Goal: Task Accomplishment & Management: Use online tool/utility

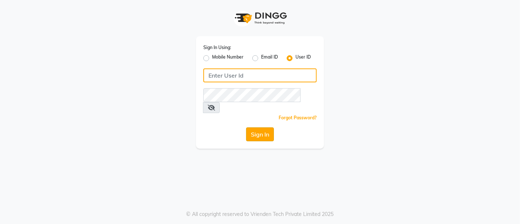
type input "544228034"
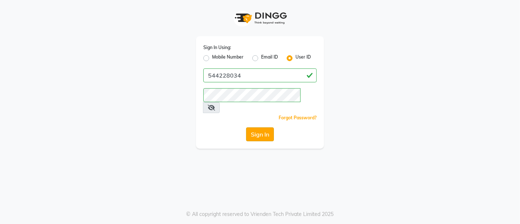
click at [266, 127] on button "Sign In" at bounding box center [260, 134] width 28 height 14
click at [212, 57] on label "Mobile Number" at bounding box center [227, 58] width 31 height 9
click at [212, 57] on input "Mobile Number" at bounding box center [214, 56] width 5 height 5
radio input "true"
radio input "false"
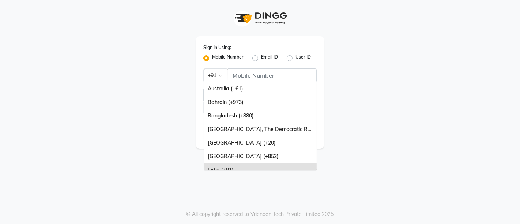
click at [222, 77] on span at bounding box center [223, 78] width 9 height 8
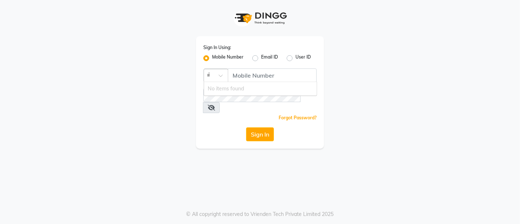
scroll to position [0, 4]
type input "u"
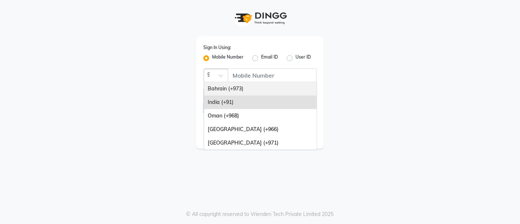
type input "97"
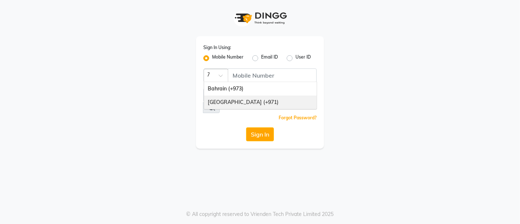
click at [218, 99] on div "[GEOGRAPHIC_DATA] (+971)" at bounding box center [260, 102] width 113 height 14
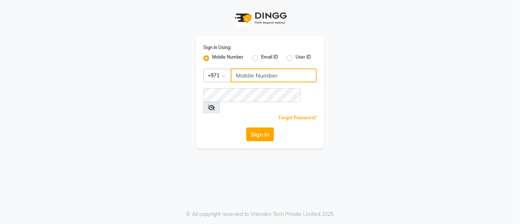
click at [240, 73] on input "Username" at bounding box center [274, 75] width 86 height 14
type input "544228034"
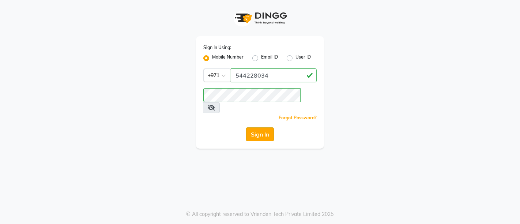
click at [253, 127] on button "Sign In" at bounding box center [260, 134] width 28 height 14
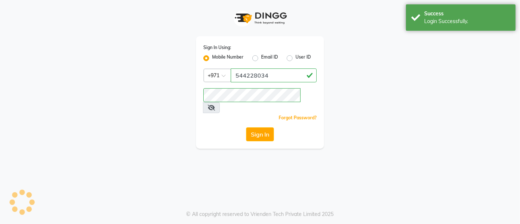
select select "service"
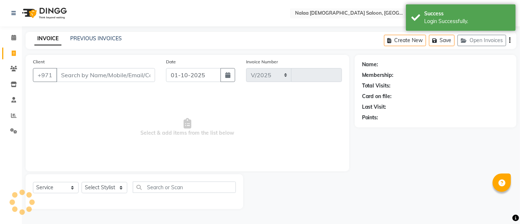
select select "7528"
type input "1432"
